Goal: Task Accomplishment & Management: Complete application form

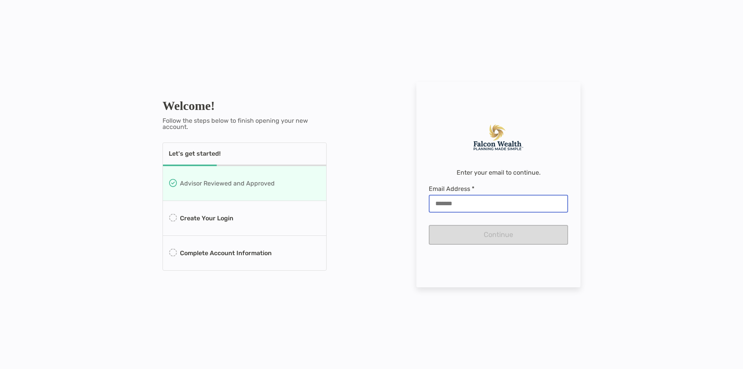
click at [468, 203] on input "Email Address *" at bounding box center [498, 203] width 138 height 7
click at [395, 205] on div "Welcome! Follow the steps below to finish opening your new account. Let's get s…" at bounding box center [371, 184] width 743 height 369
click at [422, 196] on div "Enter your email to continue. Email Address * Continue" at bounding box center [498, 184] width 164 height 205
click at [433, 198] on div at bounding box center [498, 204] width 139 height 18
click at [433, 200] on input "Email Address *" at bounding box center [498, 203] width 138 height 7
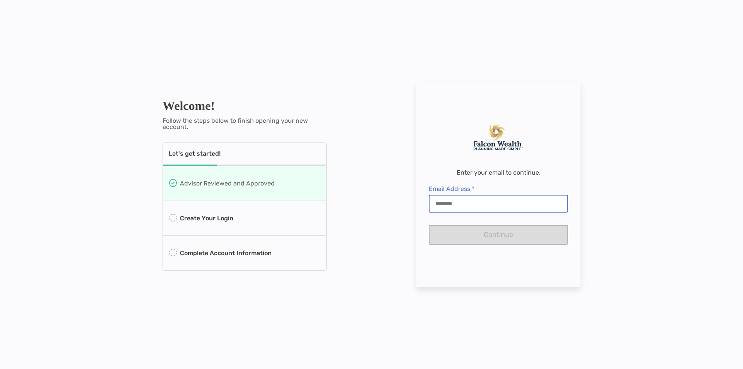
click at [439, 205] on input "Email Address *" at bounding box center [498, 203] width 138 height 7
click at [388, 212] on div "Welcome! Follow the steps below to finish opening your new account. Let's get s…" at bounding box center [371, 184] width 743 height 369
click at [386, 212] on div "Welcome! Follow the steps below to finish opening your new account. Let's get s…" at bounding box center [371, 184] width 743 height 369
click at [91, 208] on div "Welcome! Follow the steps below to finish opening your new account. Let's get s…" at bounding box center [371, 184] width 743 height 369
click at [94, 169] on div "Welcome! Follow the steps below to finish opening your new account. Let's get s…" at bounding box center [371, 184] width 743 height 369
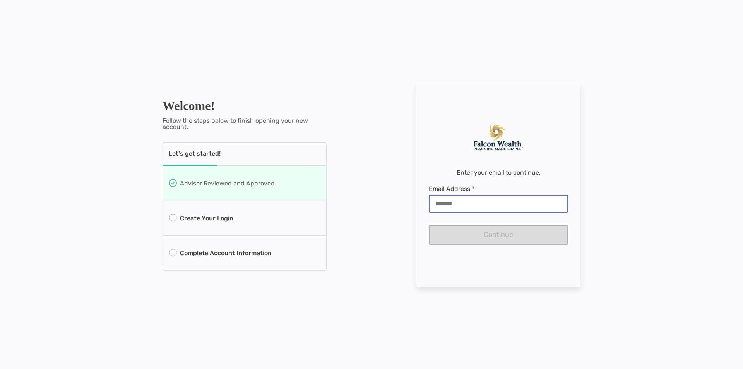
click at [482, 202] on input "Email Address *" at bounding box center [498, 203] width 138 height 7
click at [395, 203] on div "Welcome! Follow the steps below to finish opening your new account. Let's get s…" at bounding box center [371, 184] width 743 height 369
click at [470, 172] on p "Enter your email to continue." at bounding box center [498, 172] width 84 height 6
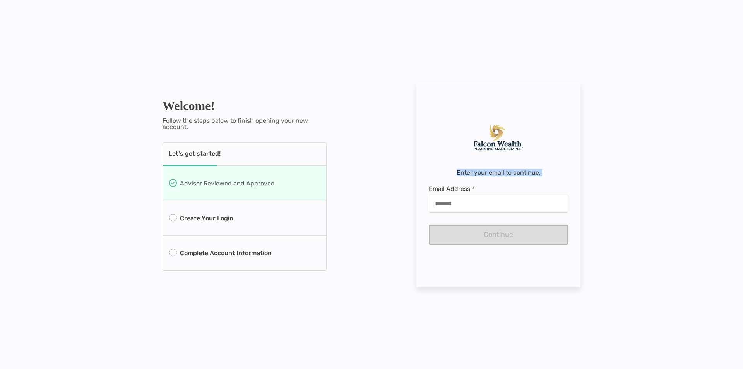
click at [397, 178] on div "Welcome! Follow the steps below to finish opening your new account. Let's get s…" at bounding box center [371, 184] width 743 height 369
click at [361, 195] on div "Welcome! Follow the steps below to finish opening your new account. Let's get s…" at bounding box center [371, 184] width 743 height 369
click at [108, 115] on div "Welcome! Follow the steps below to finish opening your new account. Let's get s…" at bounding box center [371, 184] width 743 height 369
click at [121, 165] on div "Welcome! Follow the steps below to finish opening your new account. Let's get s…" at bounding box center [371, 184] width 743 height 369
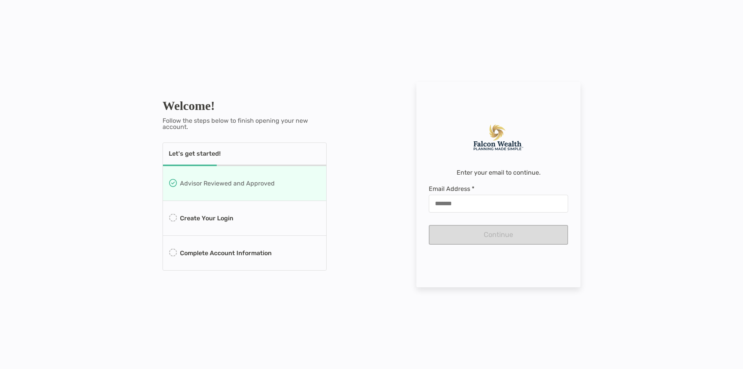
click at [411, 154] on div "Welcome! Follow the steps below to finish opening your new account. Let's get s…" at bounding box center [371, 184] width 743 height 369
click at [446, 199] on div at bounding box center [498, 204] width 139 height 18
click at [446, 200] on input "Email Address *" at bounding box center [498, 203] width 138 height 7
click at [448, 200] on input "Email Address *" at bounding box center [498, 203] width 138 height 7
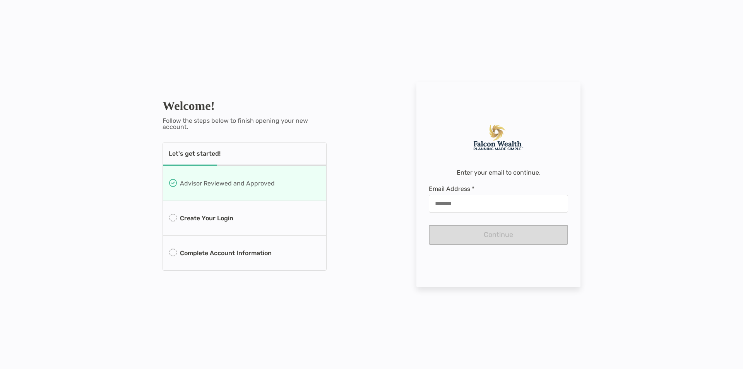
click at [608, 210] on div "Welcome! Follow the steps below to finish opening your new account. Let's get s…" at bounding box center [371, 184] width 743 height 369
click at [523, 203] on input "Email Address *" at bounding box center [498, 203] width 138 height 7
paste input "**********"
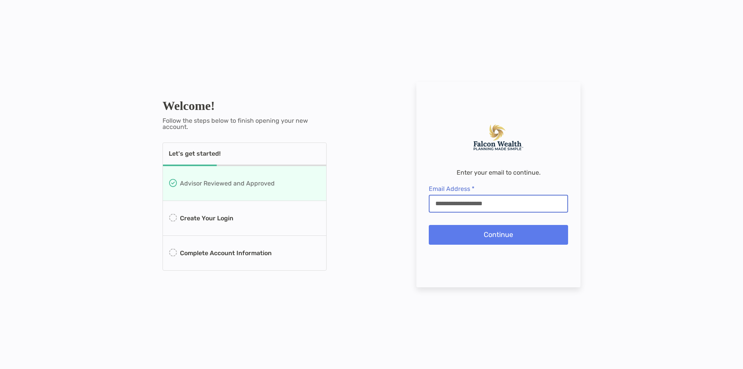
type input "**********"
click at [651, 174] on div "**********" at bounding box center [371, 184] width 743 height 369
click at [505, 228] on button "Continue" at bounding box center [498, 235] width 139 height 20
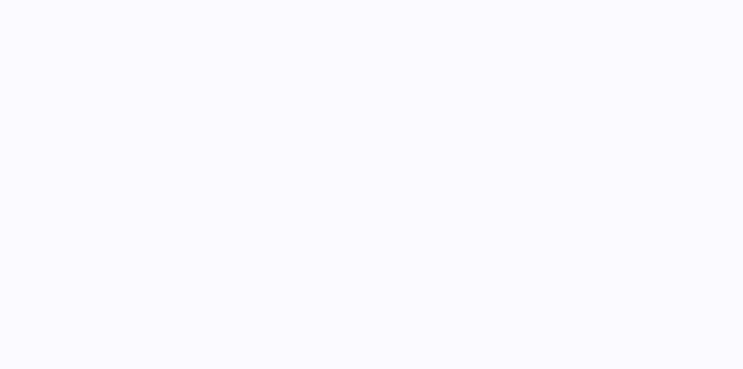
click at [369, 0] on html at bounding box center [371, 0] width 743 height 0
